Goal: Find specific page/section: Find specific page/section

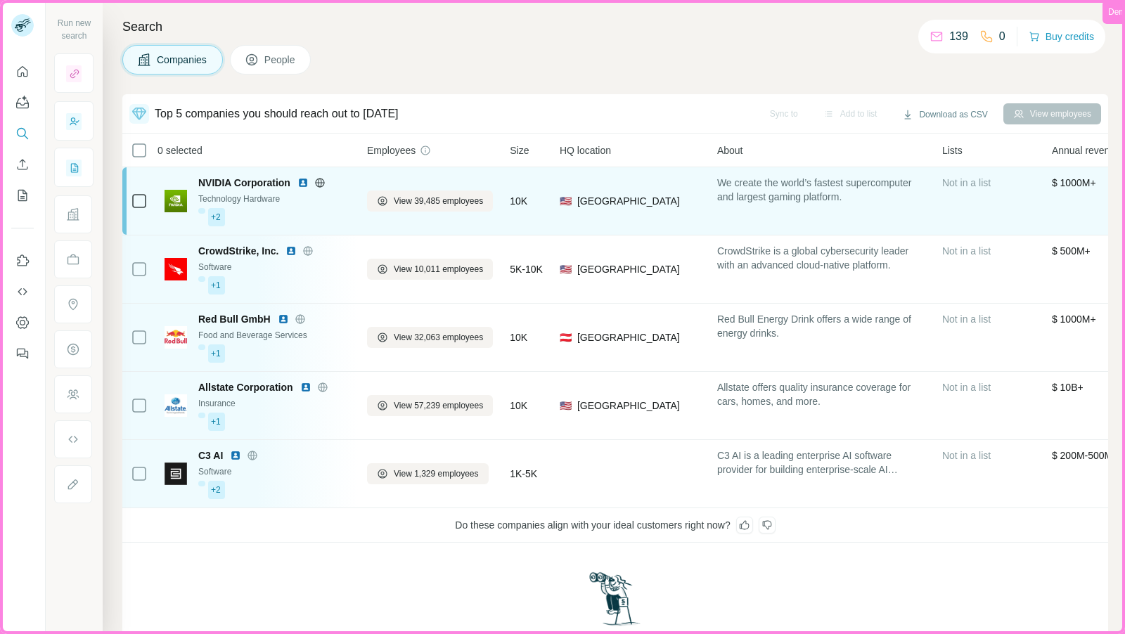
click at [626, 204] on span "[GEOGRAPHIC_DATA]" at bounding box center [628, 201] width 103 height 14
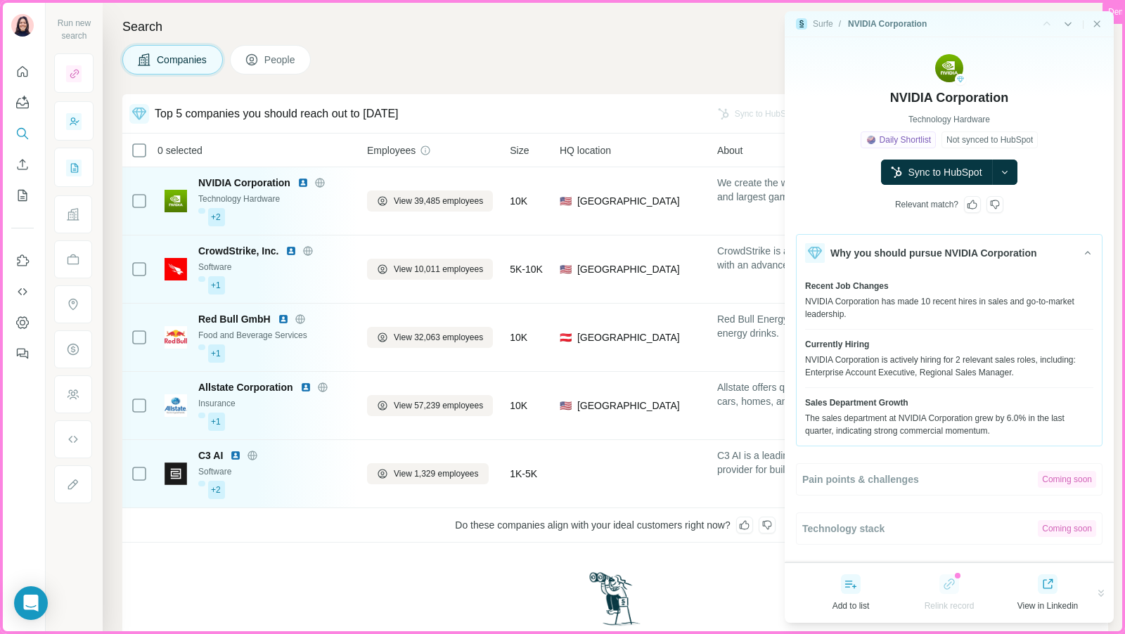
click at [284, 61] on span "People" at bounding box center [280, 60] width 32 height 14
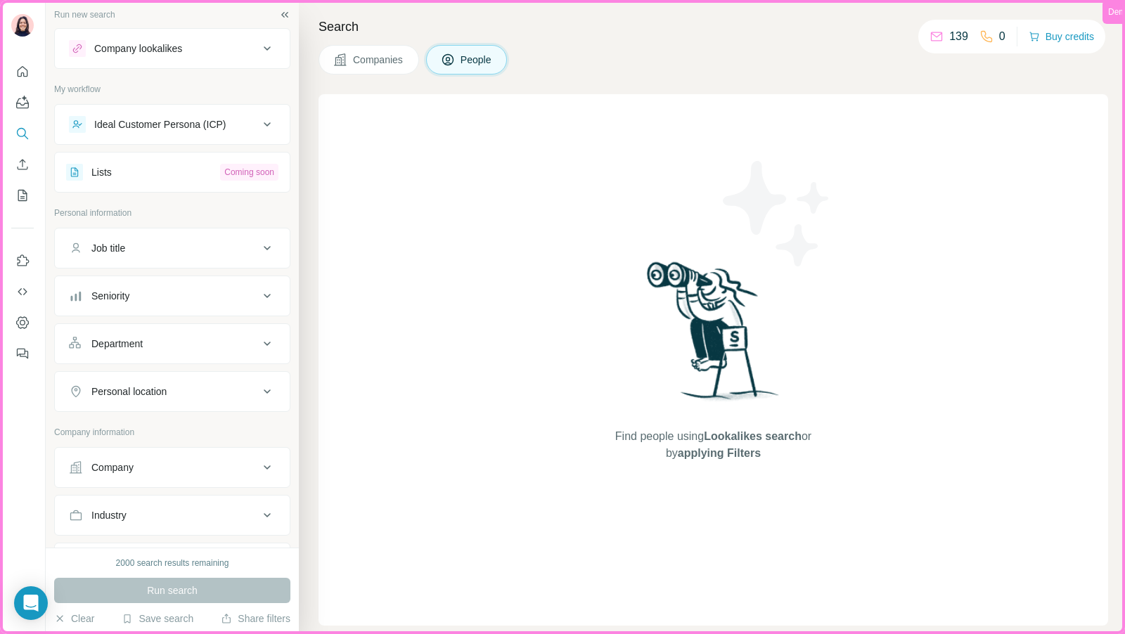
click at [173, 453] on button "Company" at bounding box center [172, 468] width 235 height 34
click at [169, 517] on input "text" at bounding box center [172, 529] width 207 height 25
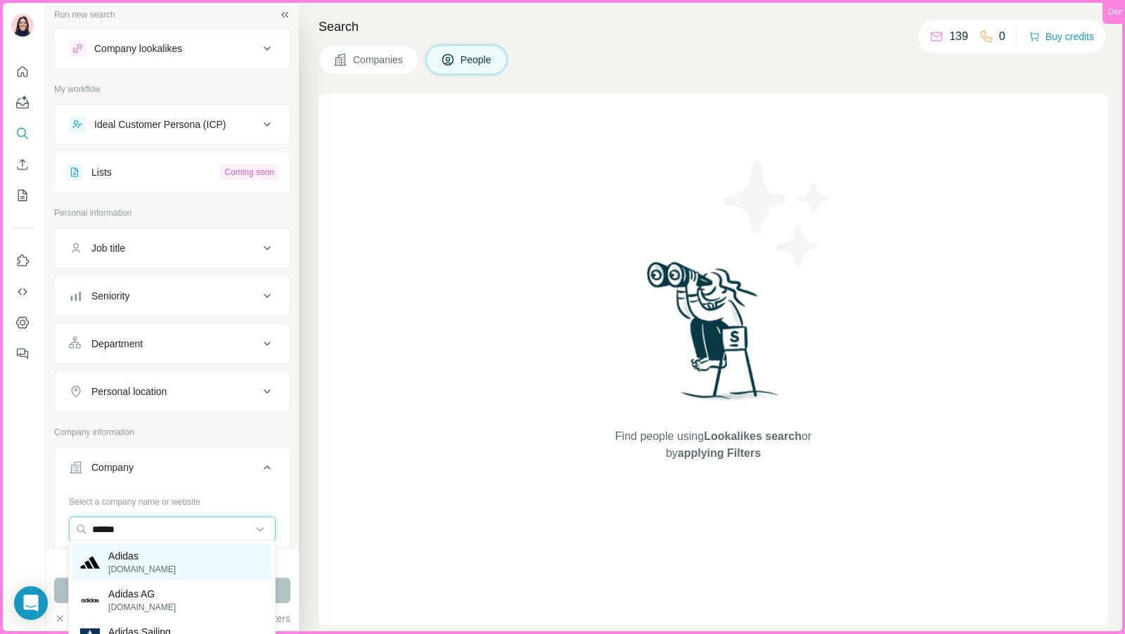
type input "******"
click at [135, 565] on p "[DOMAIN_NAME]" at bounding box center [141, 569] width 67 height 13
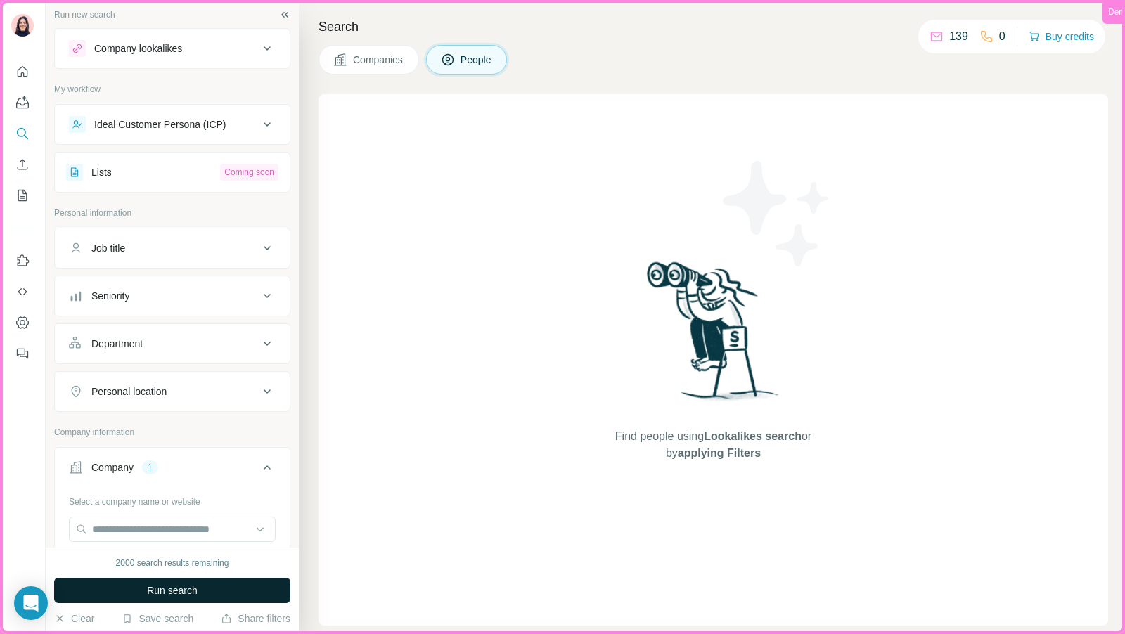
click at [150, 595] on span "Run search" at bounding box center [172, 591] width 51 height 14
